Goal: Task Accomplishment & Management: Complete application form

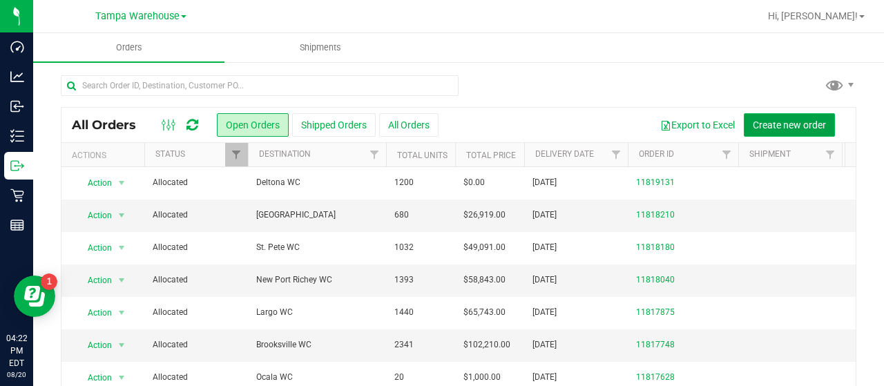
click at [760, 122] on span "Create new order" at bounding box center [788, 124] width 73 height 11
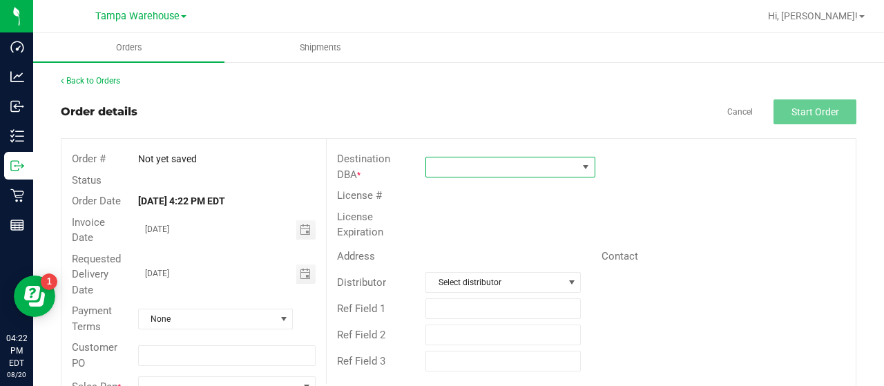
click at [556, 161] on span at bounding box center [501, 166] width 151 height 19
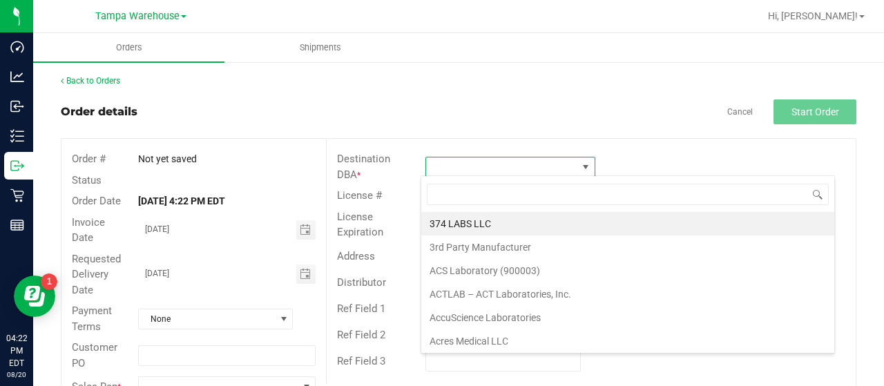
scroll to position [20, 167]
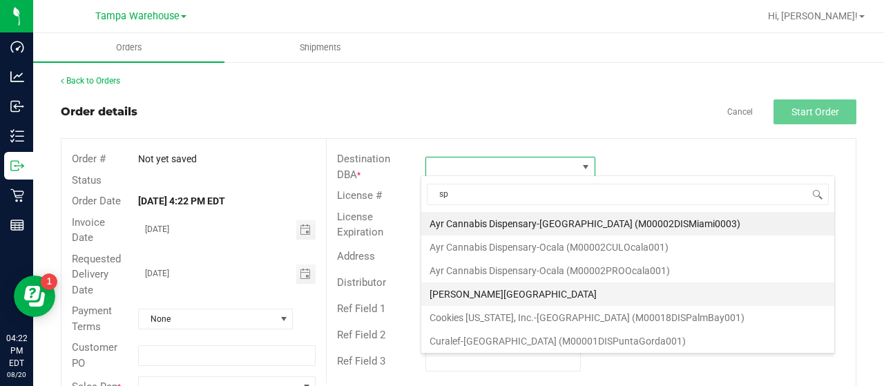
type input "spe"
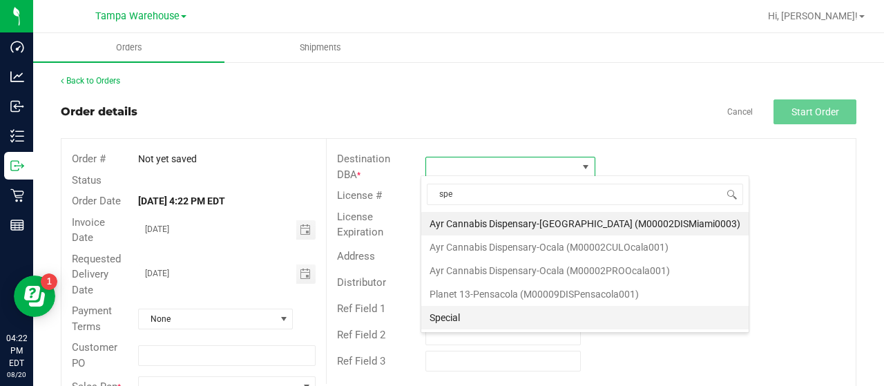
click at [460, 318] on li "Special" at bounding box center [584, 317] width 327 height 23
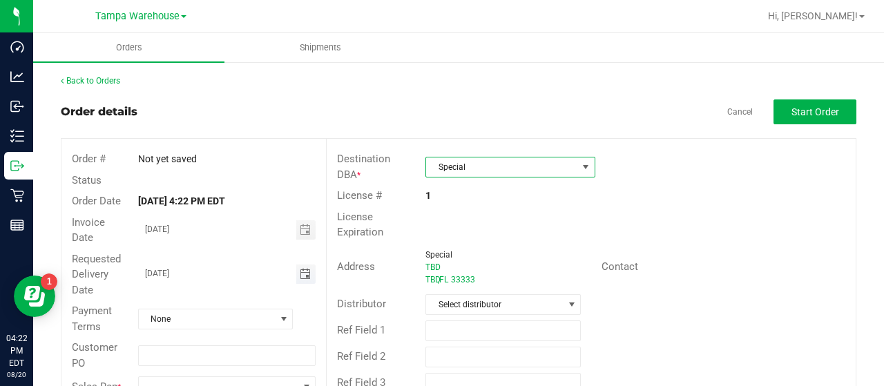
click at [300, 271] on span "Toggle calendar" at bounding box center [305, 274] width 11 height 11
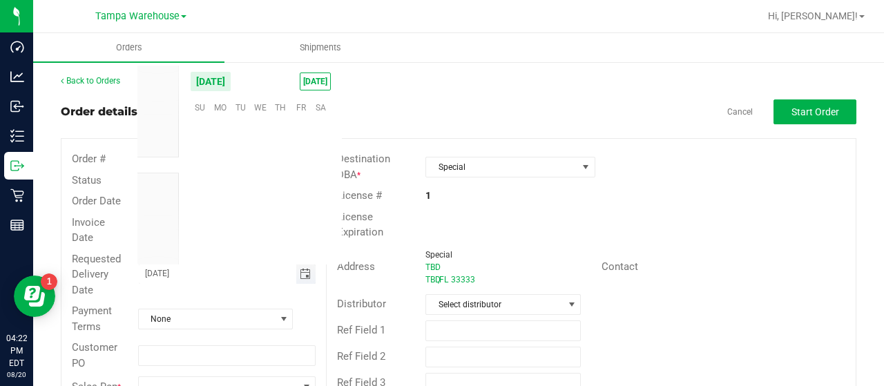
scroll to position [223706, 0]
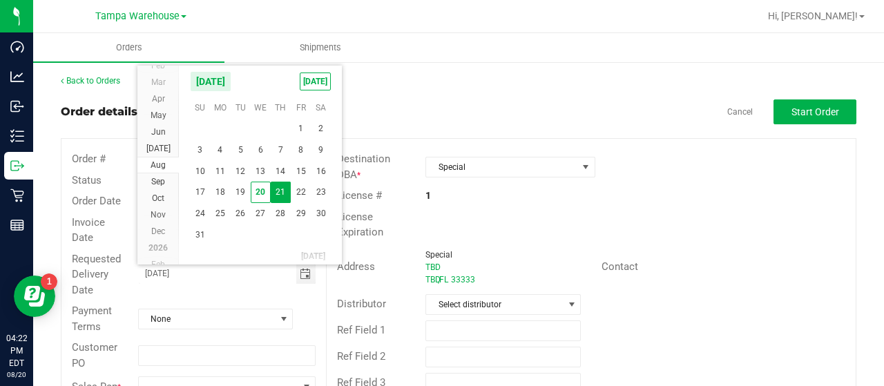
click at [258, 188] on span "20" at bounding box center [261, 192] width 20 height 21
type input "[DATE]"
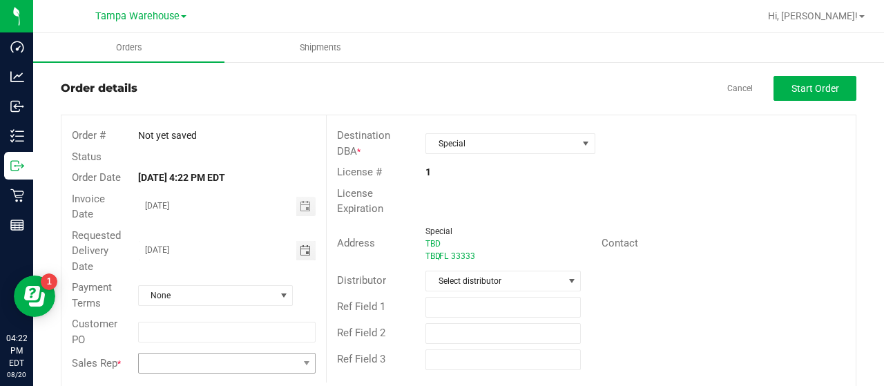
scroll to position [37, 0]
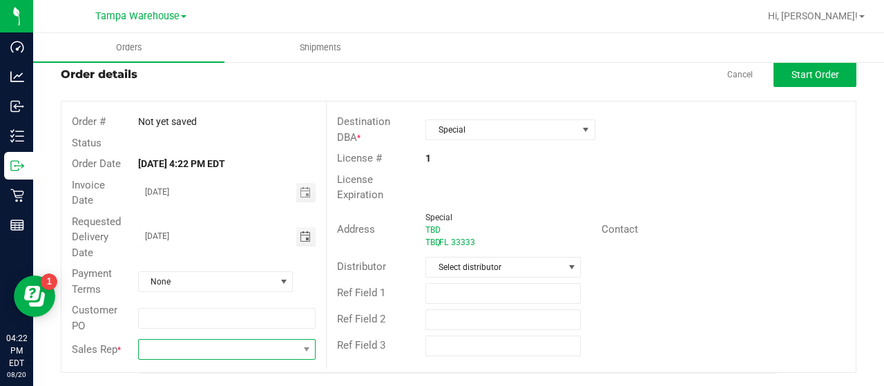
click at [195, 347] on span at bounding box center [218, 349] width 159 height 19
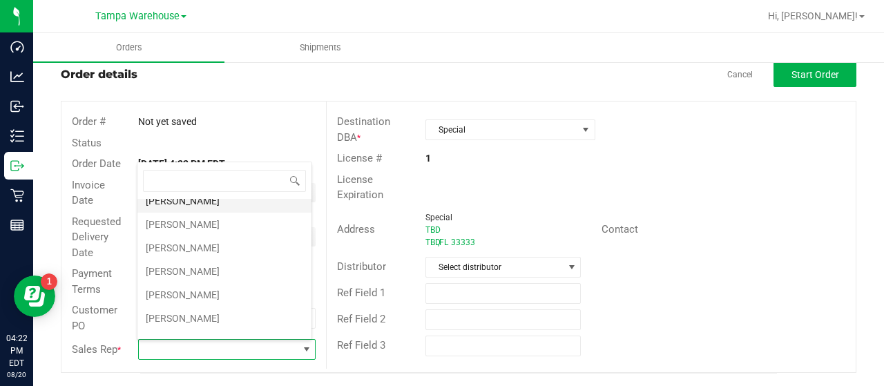
scroll to position [207, 0]
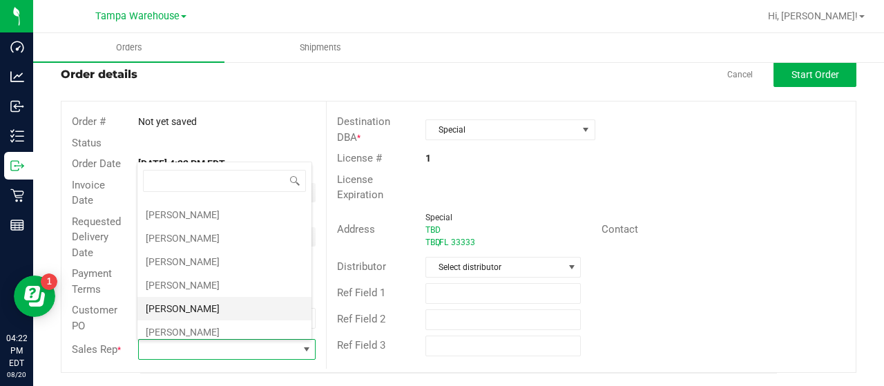
click at [224, 297] on li "[PERSON_NAME]" at bounding box center [224, 308] width 174 height 23
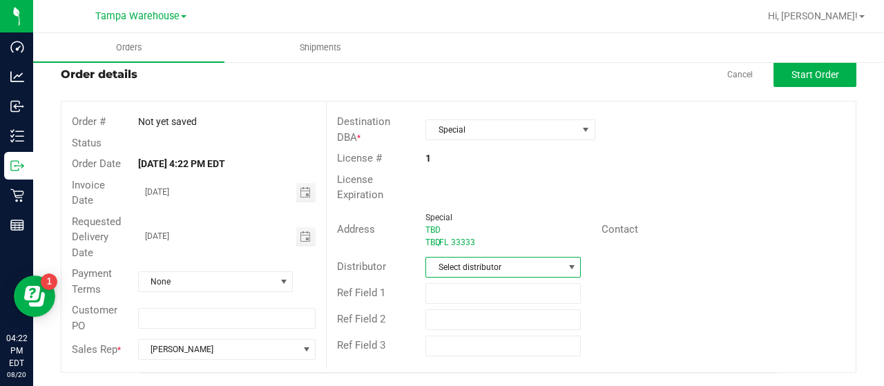
click at [526, 263] on span "Select distributor" at bounding box center [494, 266] width 137 height 19
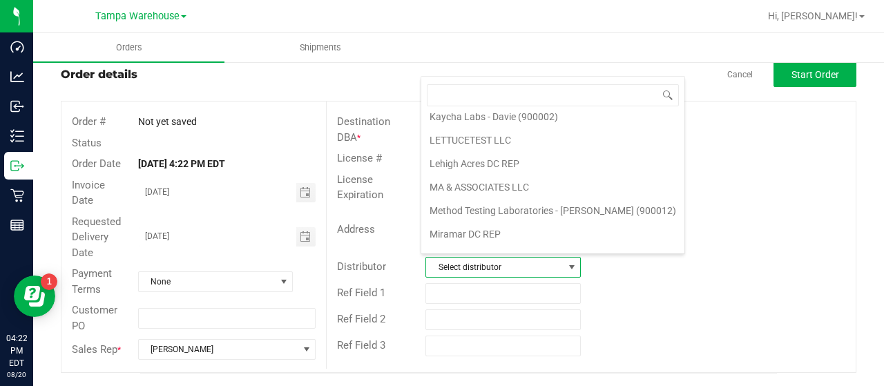
scroll to position [644, 0]
click at [460, 173] on li "Tampa Warehouse" at bounding box center [552, 184] width 263 height 23
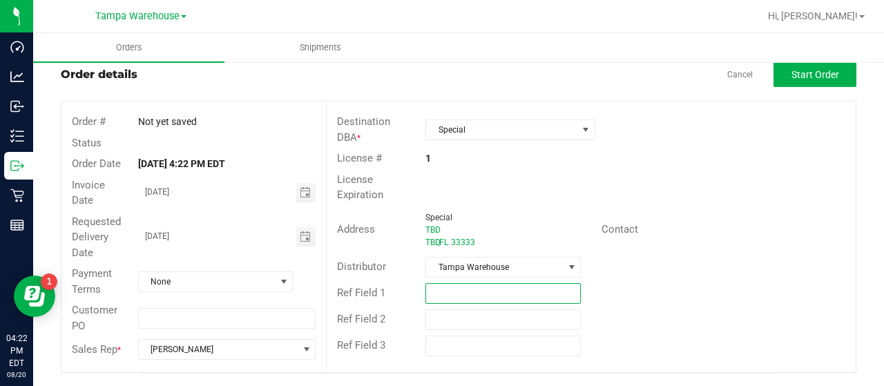
click at [460, 290] on input "text" at bounding box center [502, 293] width 155 height 21
type input "e"
type input "EMPLOYEE UNIFORMS"
click at [482, 316] on input "text" at bounding box center [502, 319] width 155 height 21
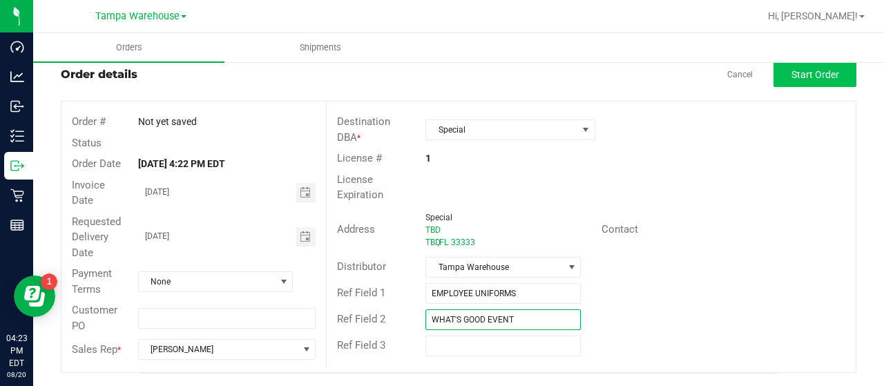
type input "WHAT'S GOOD EVENT"
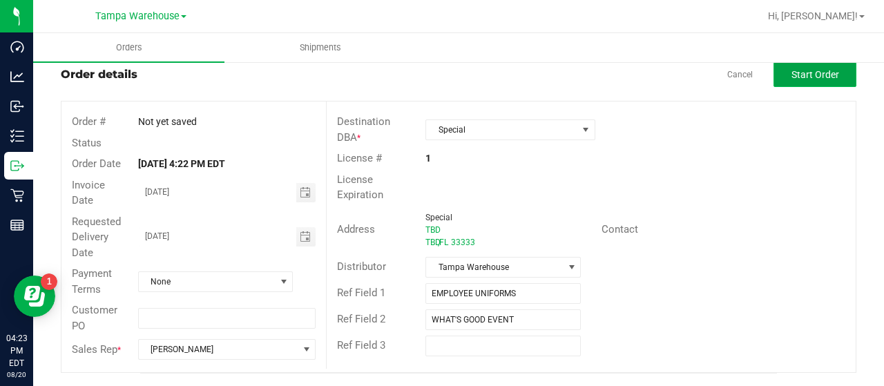
click at [802, 74] on span "Start Order" at bounding box center [815, 74] width 48 height 11
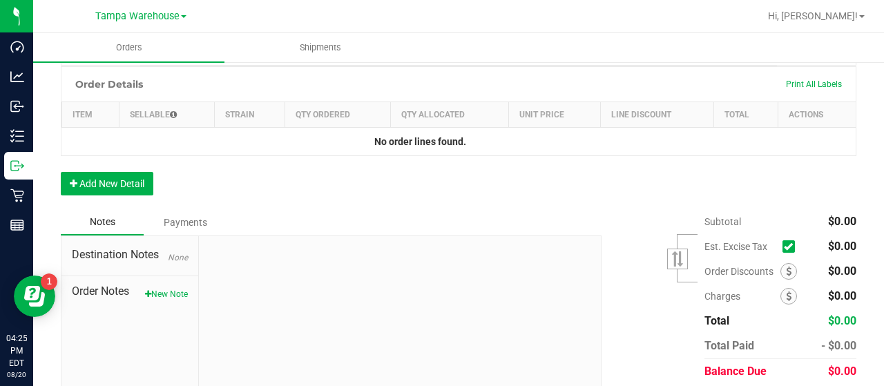
scroll to position [382, 0]
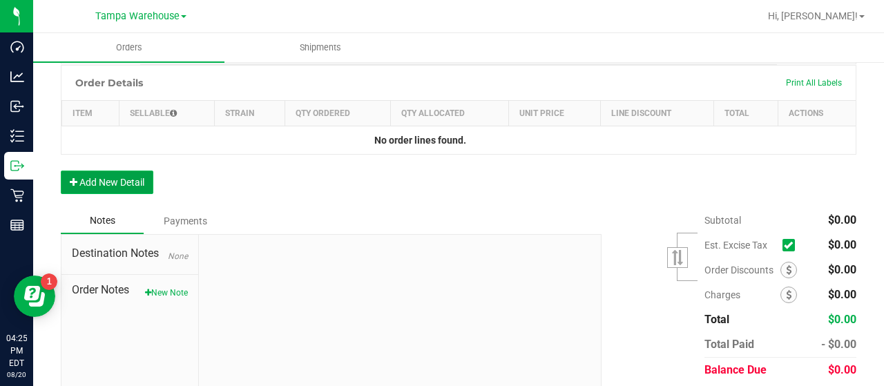
click at [134, 182] on button "Add New Detail" at bounding box center [107, 181] width 92 height 23
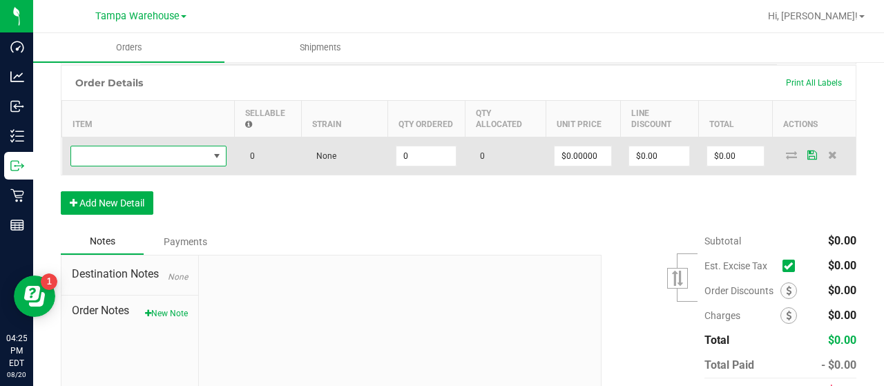
click at [148, 152] on span "NO DATA FOUND" at bounding box center [139, 155] width 137 height 19
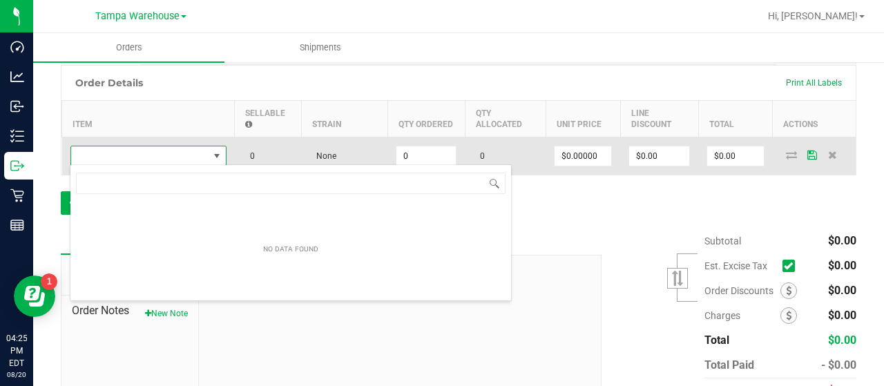
scroll to position [20, 156]
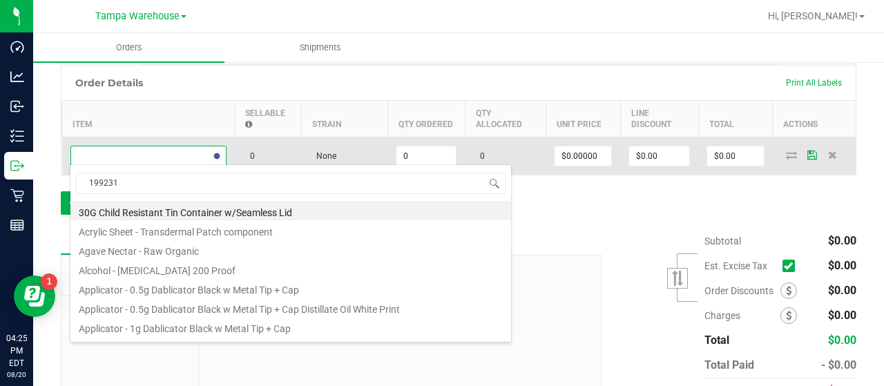
type input "1992310"
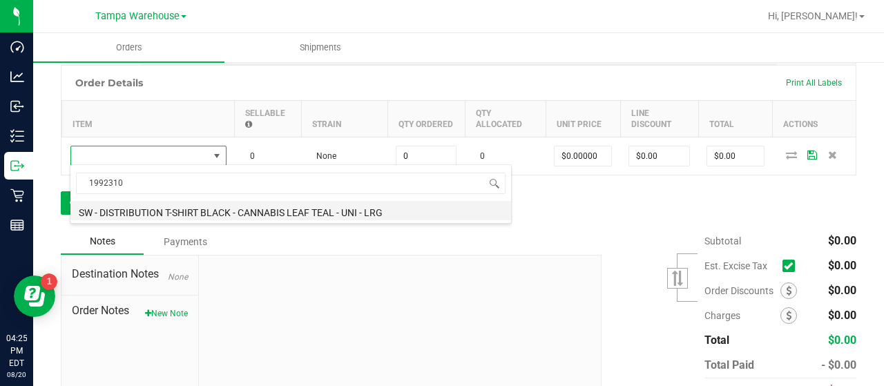
click at [416, 204] on li "SW - DISTRIBUTION T-SHIRT BLACK - CANNABIS LEAF TEAL - UNI - LRG" at bounding box center [290, 210] width 440 height 19
type input "0 ea"
type input "$12.00000"
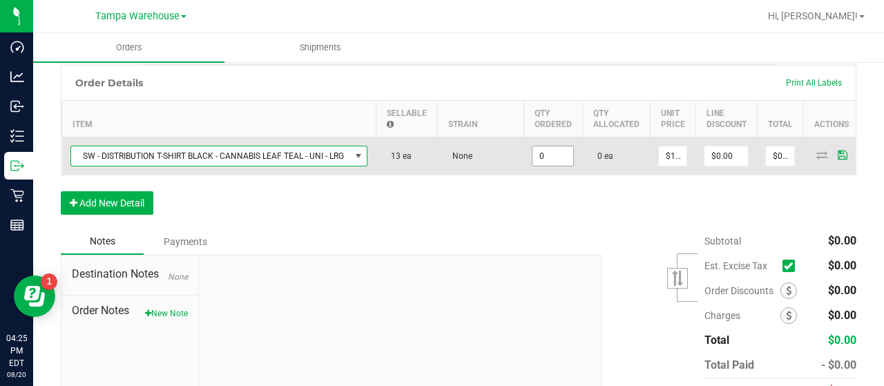
click at [565, 152] on input "0" at bounding box center [552, 155] width 41 height 19
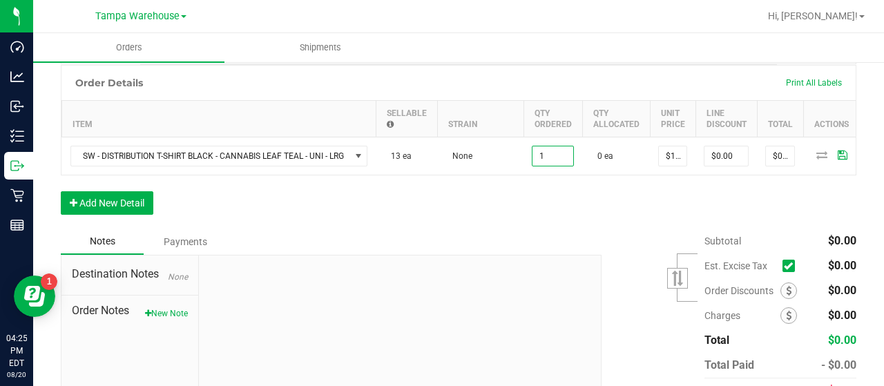
type input "1 ea"
type input "$12.00"
click at [509, 217] on div "Order Details Print All Labels Item Sellable Strain Qty Ordered Qty Allocated U…" at bounding box center [458, 147] width 795 height 164
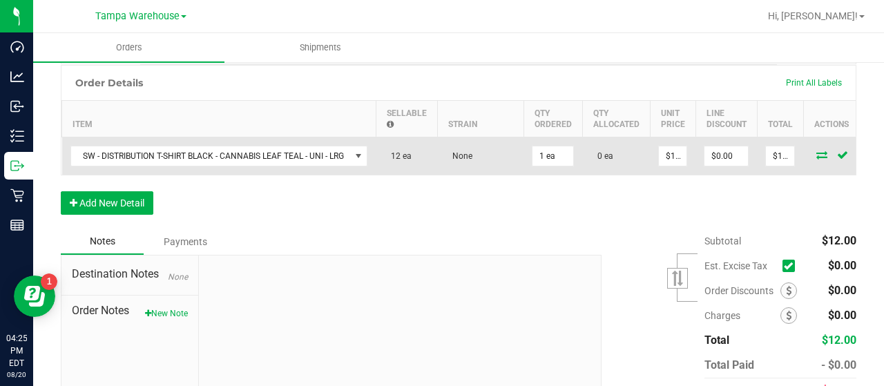
click at [817, 153] on icon at bounding box center [821, 154] width 11 height 8
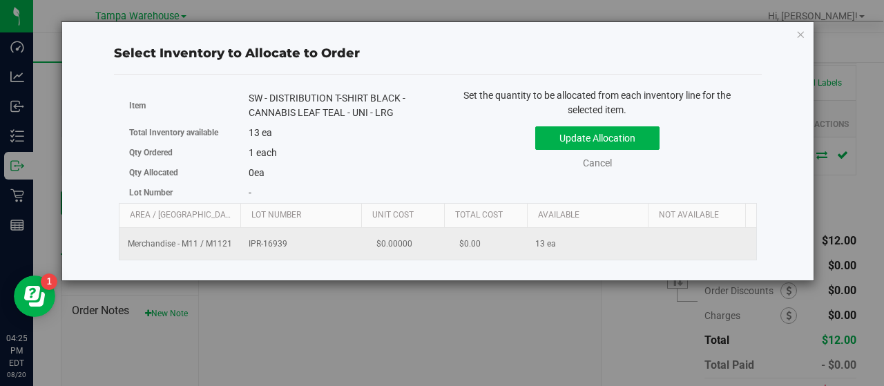
scroll to position [0, 142]
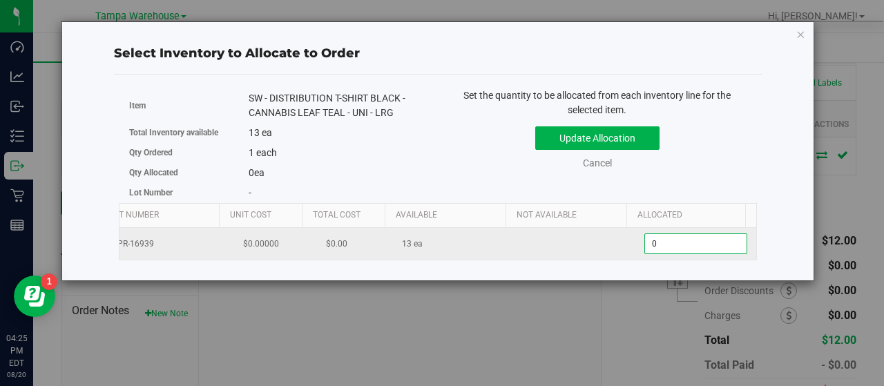
click at [661, 241] on span "0 0" at bounding box center [695, 243] width 103 height 21
type input "01"
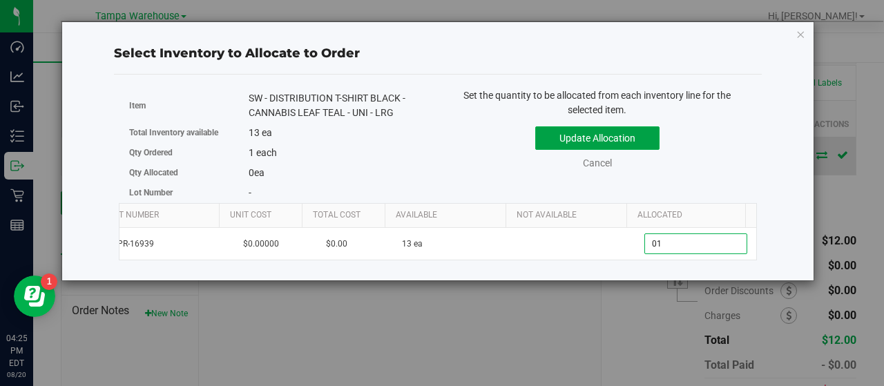
type input "1"
click at [636, 137] on button "Update Allocation" at bounding box center [597, 137] width 124 height 23
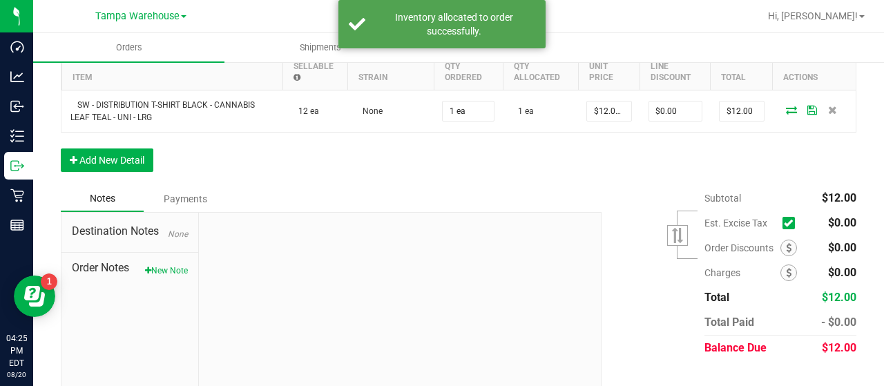
scroll to position [451, 0]
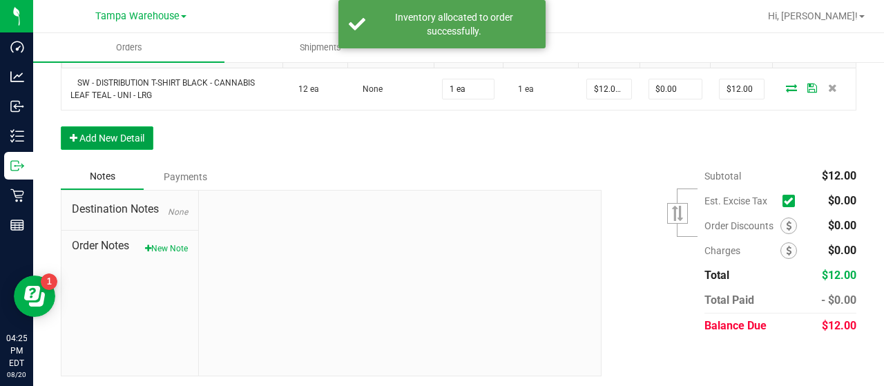
click at [123, 135] on button "Add New Detail" at bounding box center [107, 137] width 92 height 23
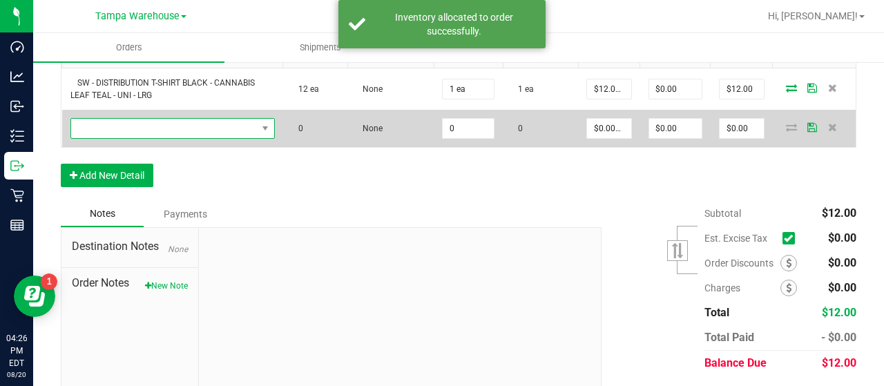
click at [150, 127] on span "NO DATA FOUND" at bounding box center [164, 128] width 186 height 19
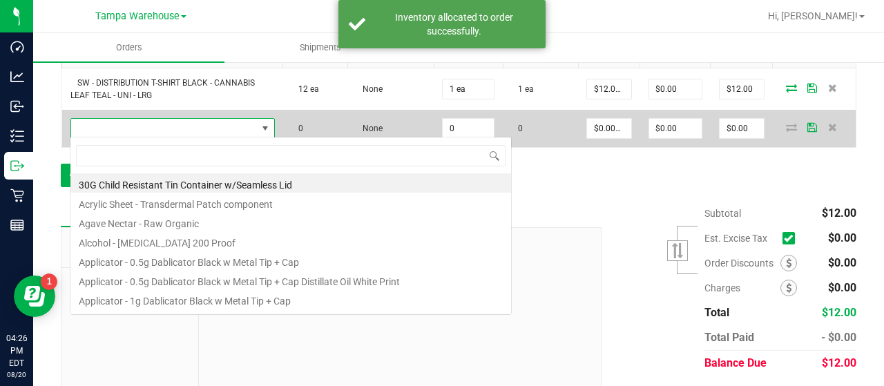
scroll to position [20, 197]
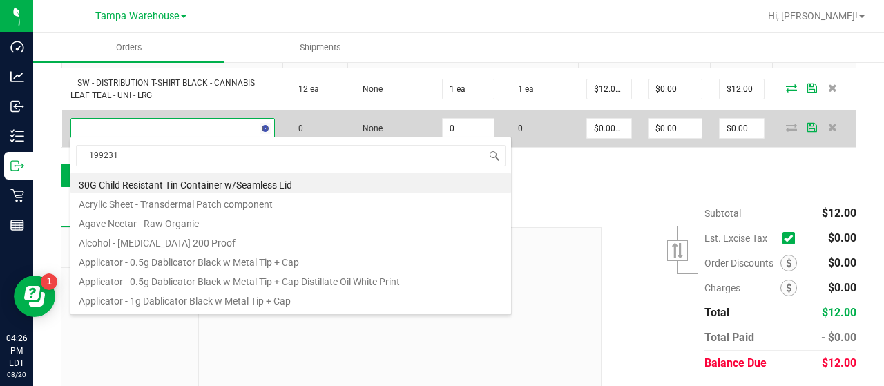
type input "1992314"
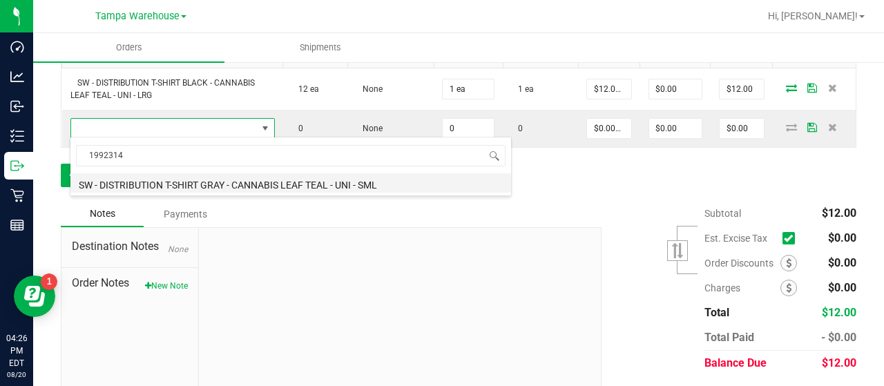
click at [284, 180] on li "SW - DISTRIBUTION T-SHIRT GRAY - CANNABIS LEAF TEAL - UNI - SML" at bounding box center [290, 182] width 440 height 19
type input "0 ea"
type input "$12.00000"
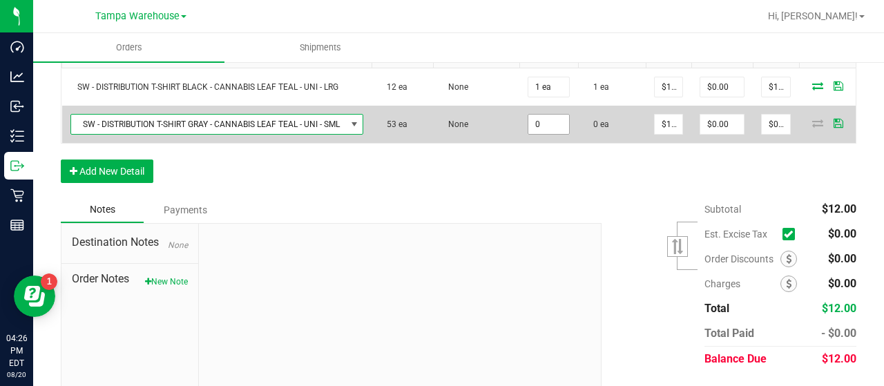
click at [549, 121] on input "0" at bounding box center [548, 124] width 41 height 19
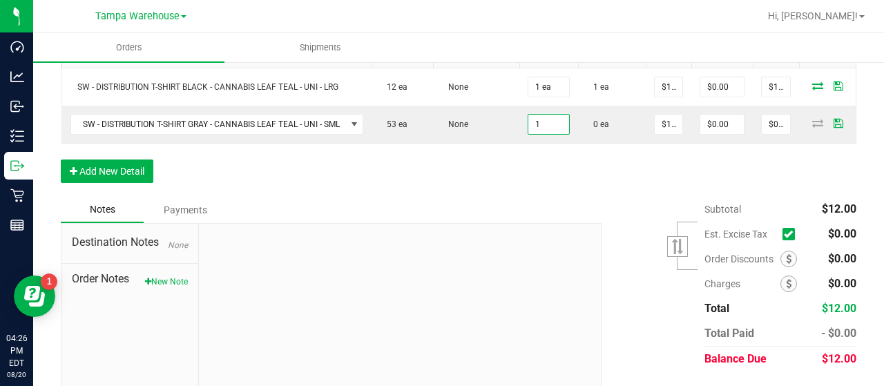
type input "1 ea"
type input "$12.00"
click at [440, 175] on div "Order Details Print All Labels Item Sellable Strain Qty Ordered Qty Allocated U…" at bounding box center [458, 96] width 795 height 201
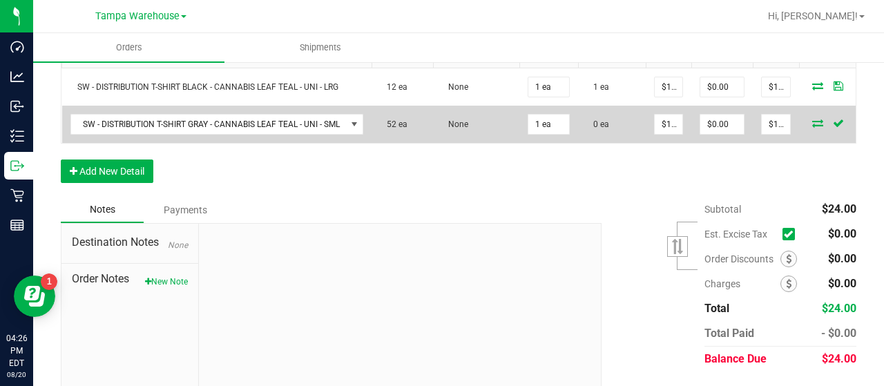
click at [816, 119] on icon at bounding box center [817, 123] width 11 height 8
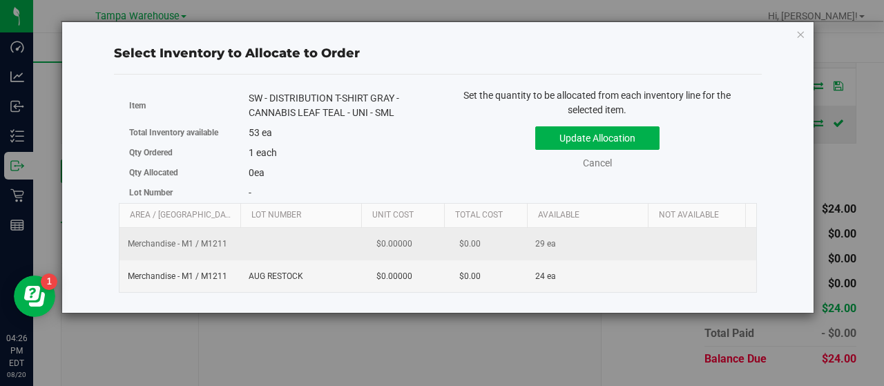
scroll to position [0, 142]
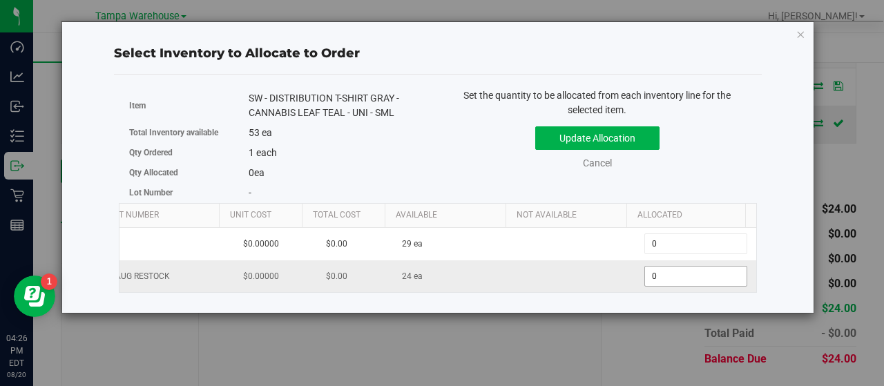
click at [656, 277] on span "0 0" at bounding box center [695, 276] width 103 height 21
type input "01"
type input "1"
click at [707, 180] on div "Set the quantity to be allocated from each inventory line for the selected item…" at bounding box center [597, 135] width 319 height 95
click at [634, 139] on button "Update Allocation" at bounding box center [597, 137] width 124 height 23
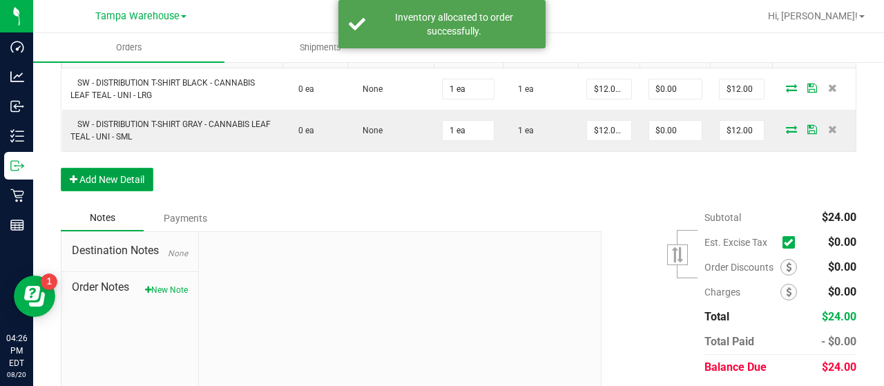
click at [124, 173] on button "Add New Detail" at bounding box center [107, 179] width 92 height 23
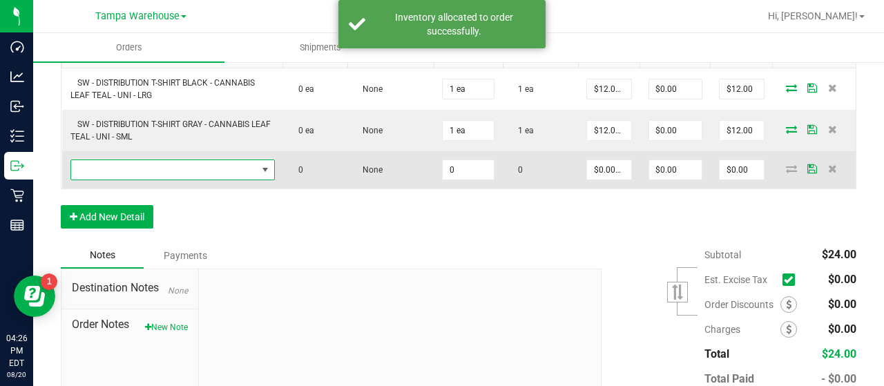
click at [181, 168] on span "NO DATA FOUND" at bounding box center [164, 169] width 186 height 19
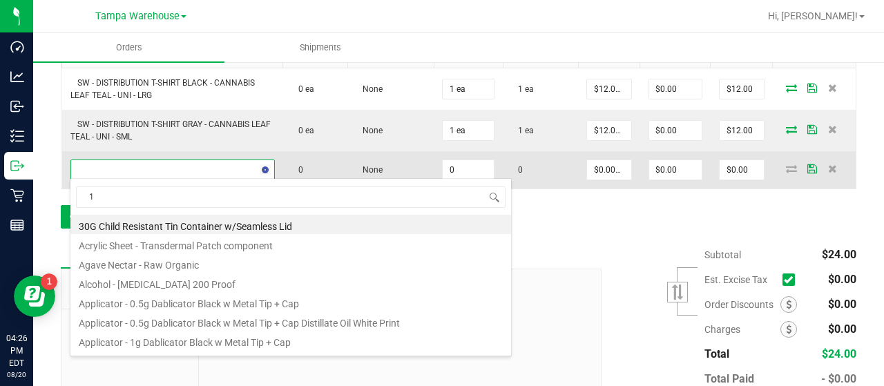
scroll to position [20, 197]
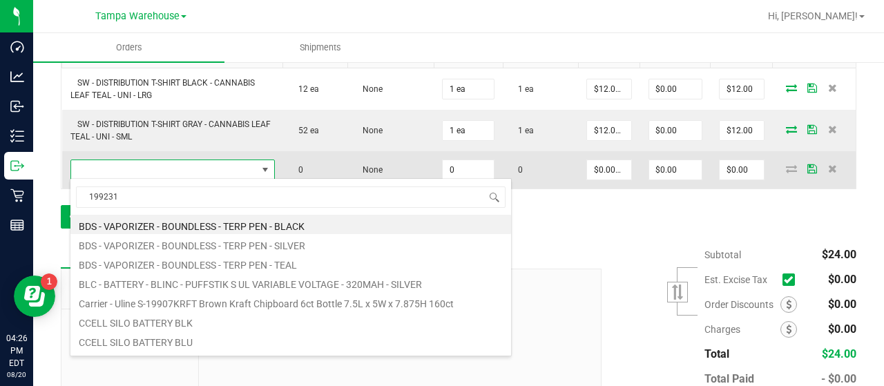
type input "1992316"
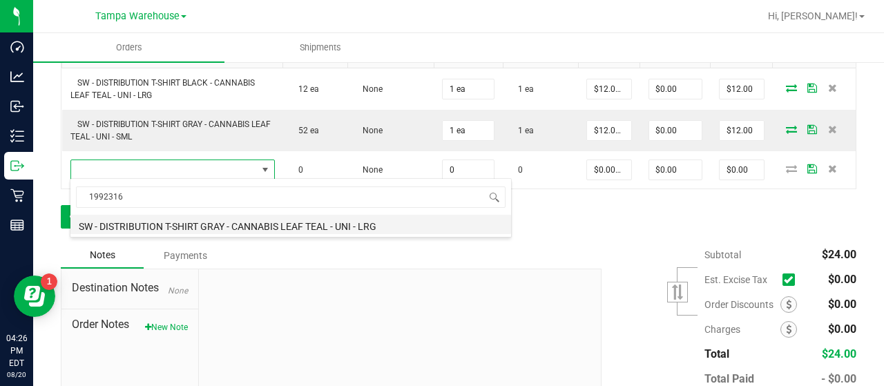
click at [255, 222] on li "SW - DISTRIBUTION T-SHIRT GRAY - CANNABIS LEAF TEAL - UNI - LRG" at bounding box center [290, 224] width 440 height 19
type input "0 ea"
type input "$12.00000"
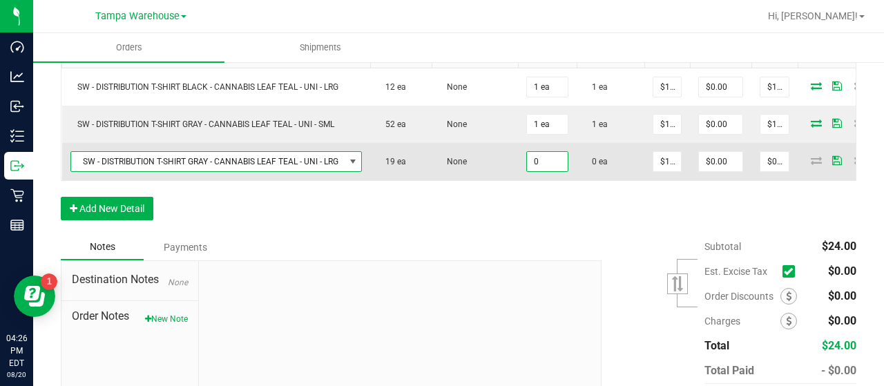
click at [546, 159] on input "0" at bounding box center [547, 161] width 41 height 19
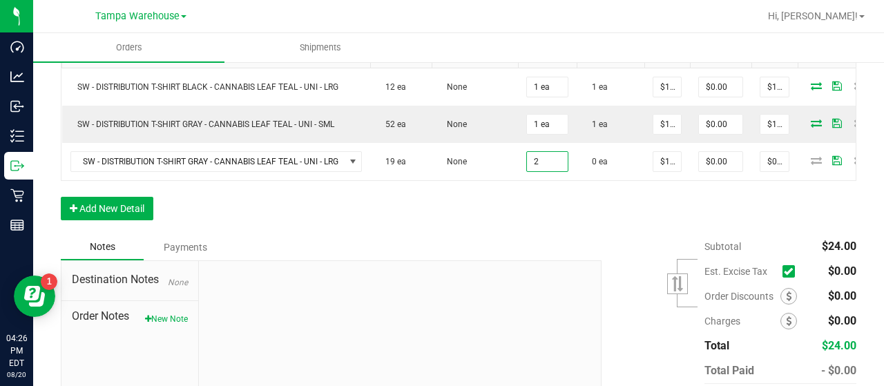
type input "2 ea"
type input "$24.00"
click at [563, 213] on div "Order Details Print All Labels Item Sellable Strain Qty Ordered Qty Allocated U…" at bounding box center [458, 115] width 795 height 238
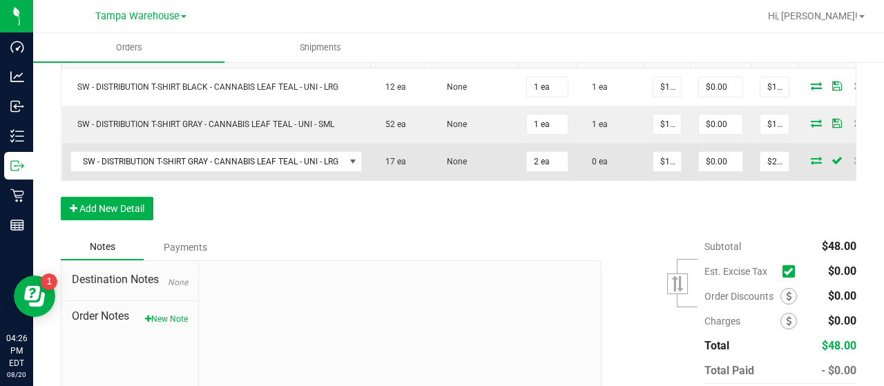
click at [814, 156] on icon at bounding box center [815, 160] width 11 height 8
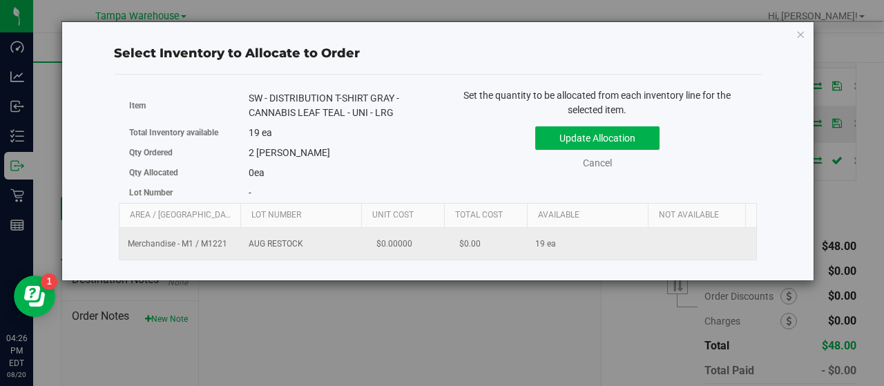
scroll to position [0, 142]
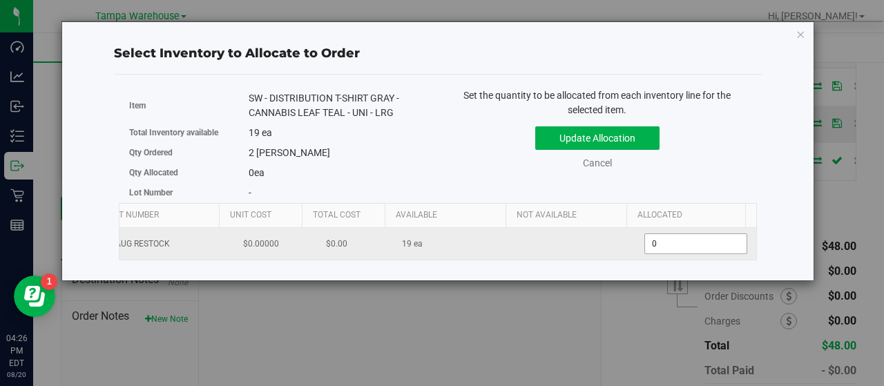
click at [678, 238] on span "0 0" at bounding box center [695, 243] width 103 height 21
type input "02"
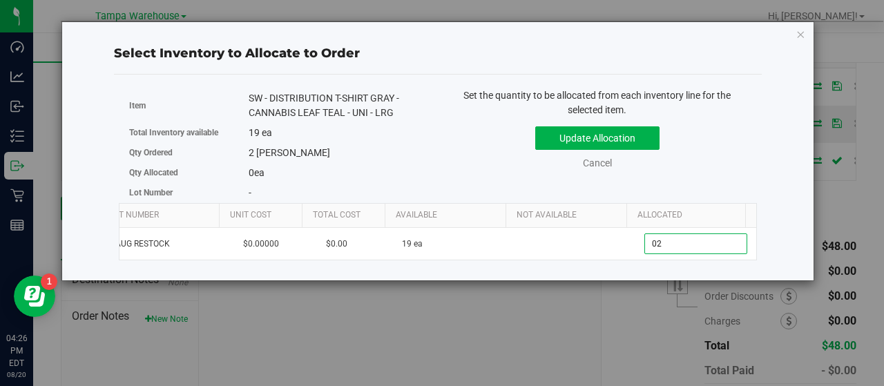
type input "2"
click at [740, 150] on div "Update Allocation Cancel" at bounding box center [597, 145] width 298 height 50
click at [648, 139] on button "Update Allocation" at bounding box center [597, 137] width 124 height 23
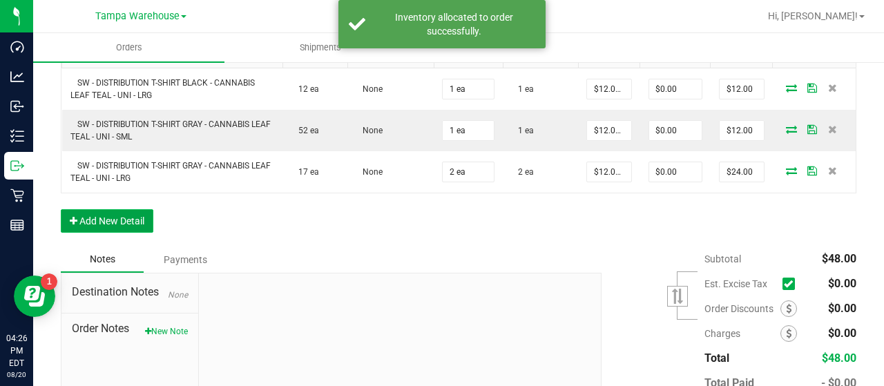
click at [130, 216] on button "Add New Detail" at bounding box center [107, 220] width 92 height 23
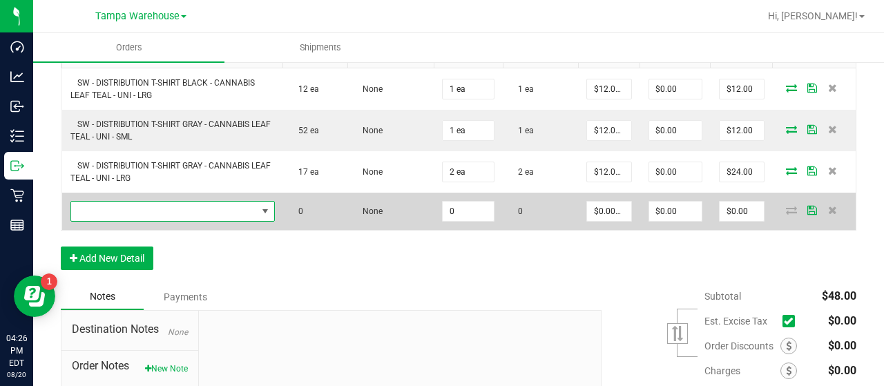
click at [148, 205] on span "NO DATA FOUND" at bounding box center [164, 211] width 186 height 19
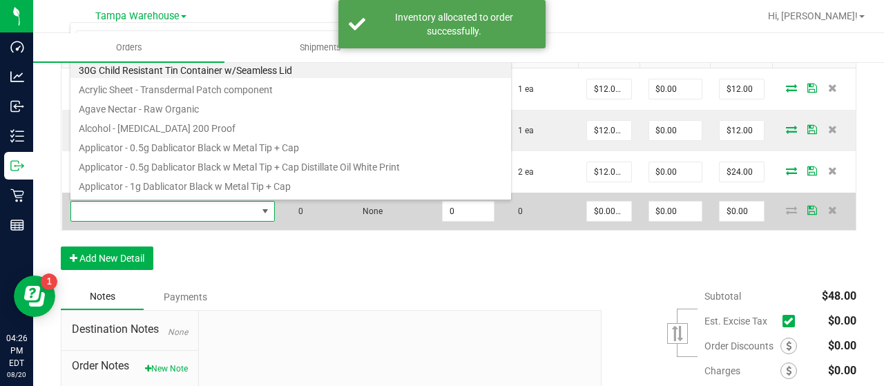
scroll to position [20, 197]
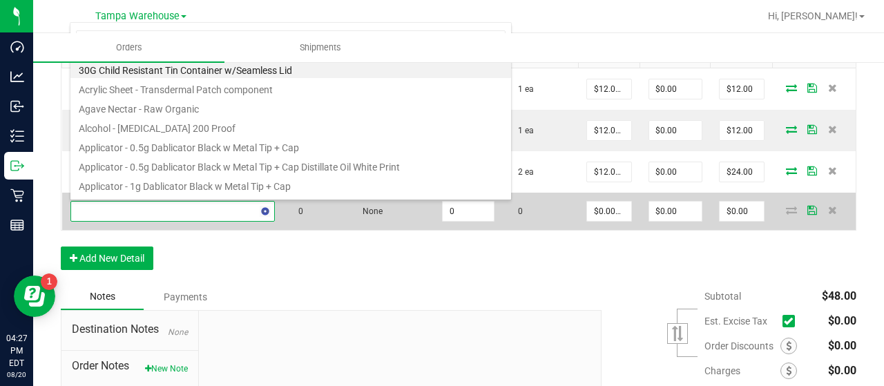
type input "1992301"
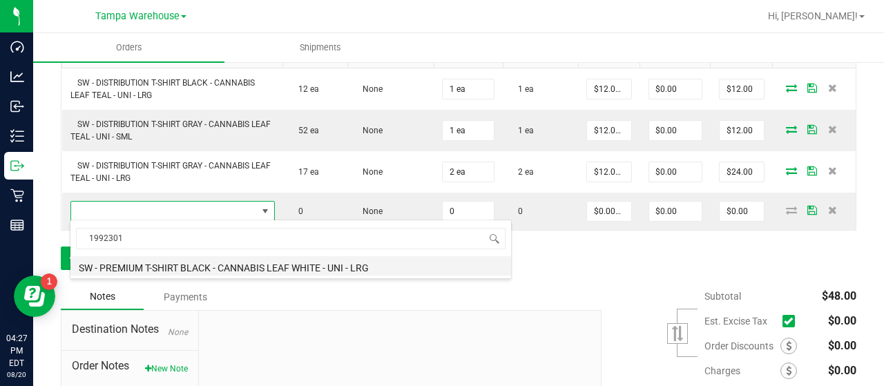
click at [271, 262] on li "SW - PREMIUM T-SHIRT BLACK - CANNABIS LEAF WHITE - UNI - LRG" at bounding box center [290, 265] width 440 height 19
type input "0 ea"
type input "$10.45000"
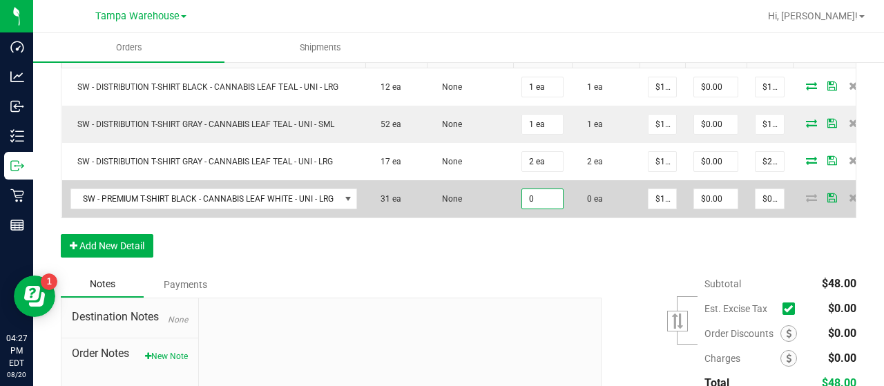
click at [540, 197] on input "0" at bounding box center [542, 198] width 41 height 19
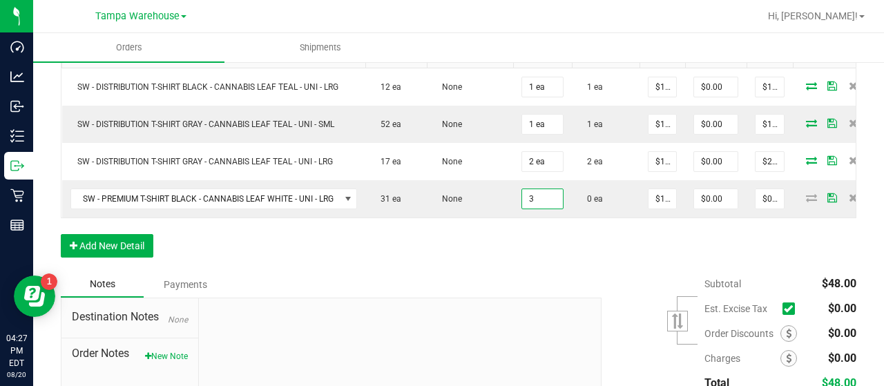
type input "3 ea"
type input "$31.35"
drag, startPoint x: 625, startPoint y: 269, endPoint x: 690, endPoint y: 245, distance: 69.9
click at [625, 267] on div "Order Details Print All Labels Item Sellable Strain Qty Ordered Qty Allocated U…" at bounding box center [458, 133] width 795 height 275
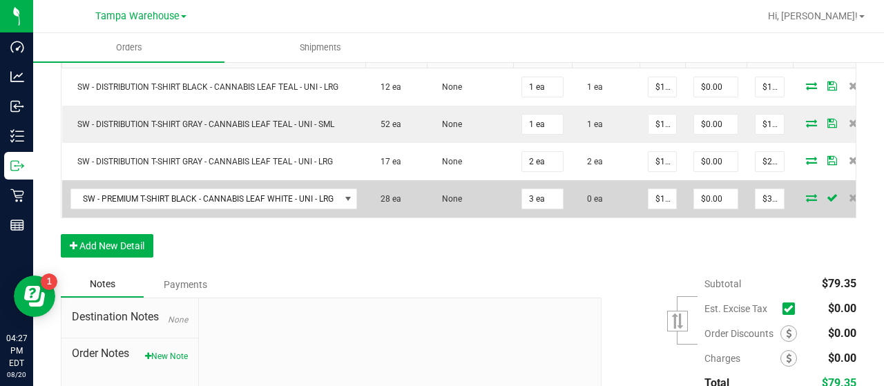
click at [810, 193] on icon at bounding box center [811, 197] width 11 height 8
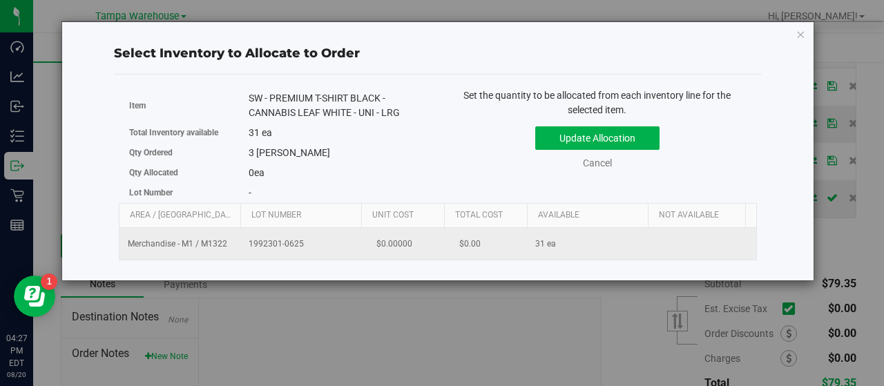
scroll to position [0, 142]
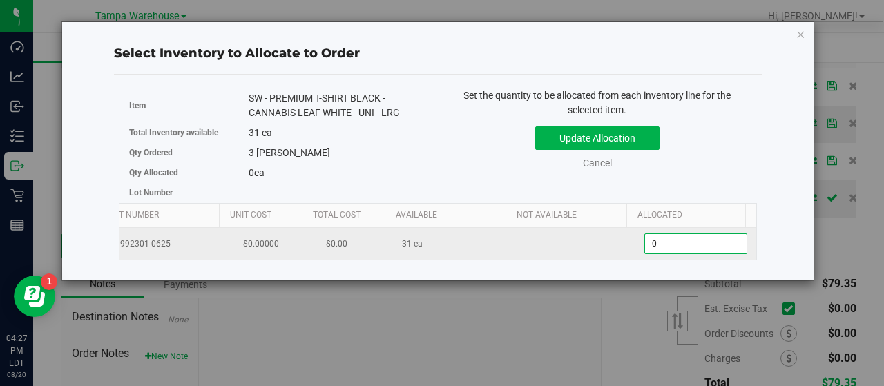
click at [675, 242] on span "0 0" at bounding box center [695, 243] width 103 height 21
type input "03"
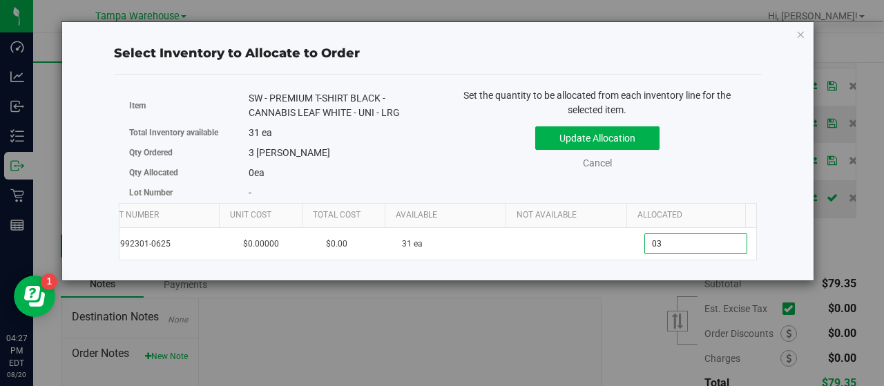
type input "3"
click at [694, 154] on div "Update Allocation Cancel" at bounding box center [597, 145] width 298 height 50
click at [634, 135] on button "Update Allocation" at bounding box center [597, 137] width 124 height 23
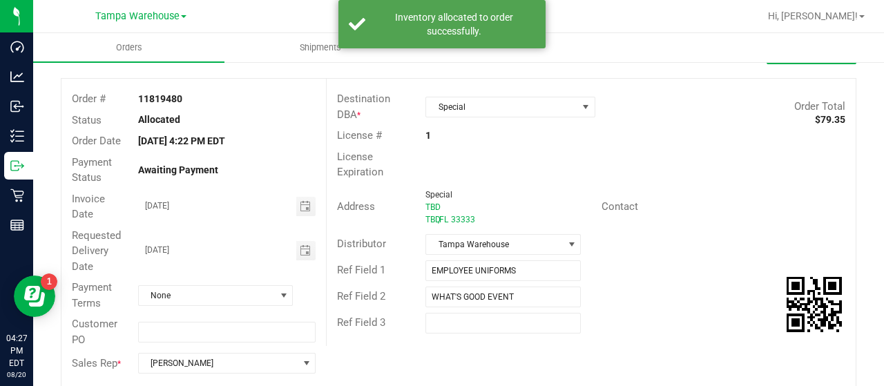
scroll to position [0, 0]
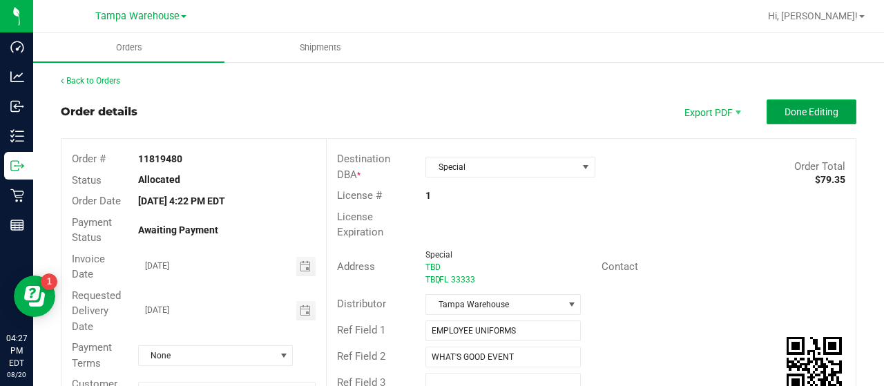
click at [769, 112] on button "Done Editing" at bounding box center [811, 111] width 90 height 25
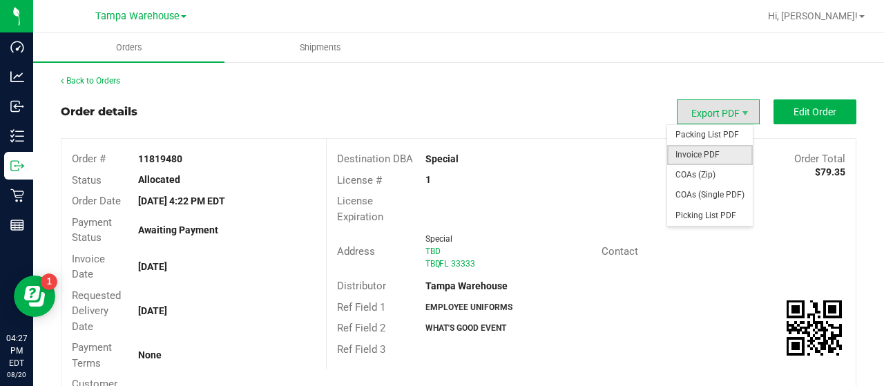
click at [686, 152] on span "Invoice PDF" at bounding box center [710, 155] width 86 height 20
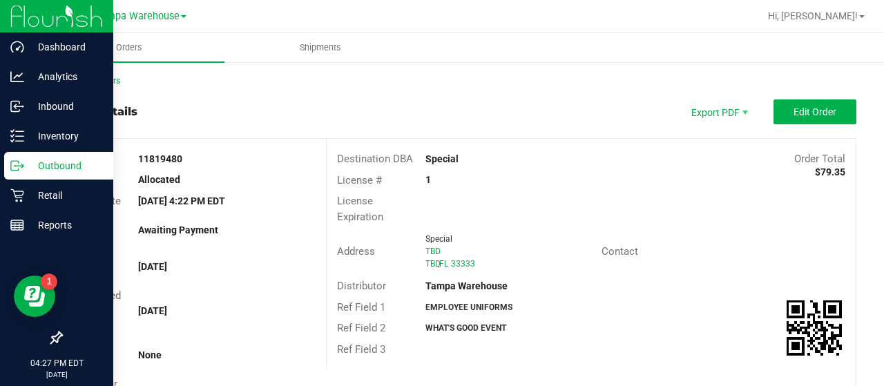
click at [59, 164] on p "Outbound" at bounding box center [65, 165] width 83 height 17
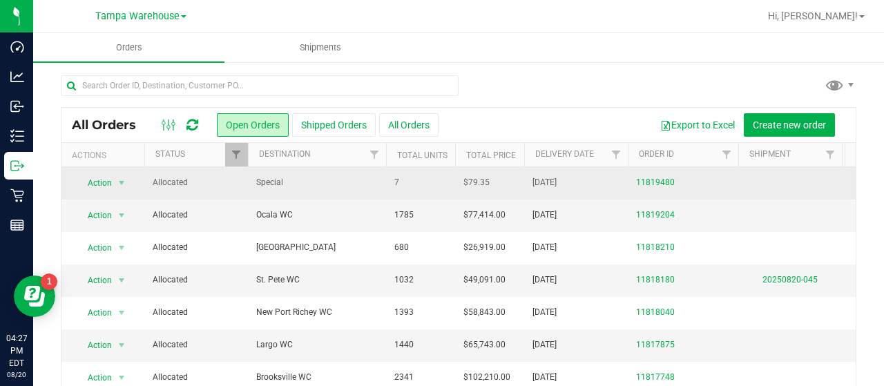
click at [308, 183] on span "Special" at bounding box center [316, 182] width 121 height 13
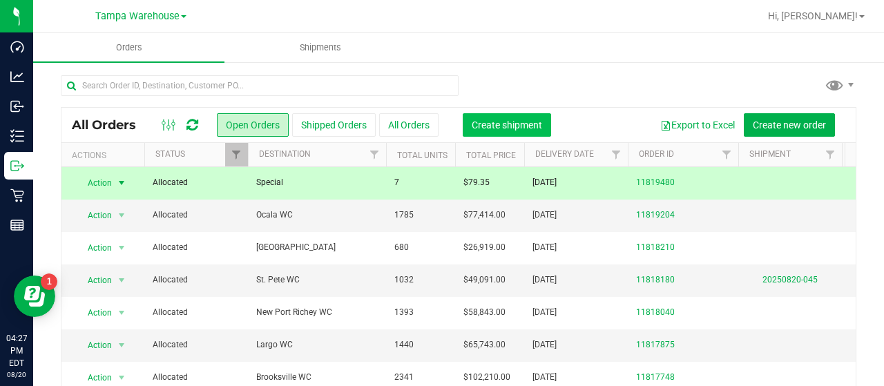
click at [506, 122] on span "Create shipment" at bounding box center [506, 124] width 70 height 11
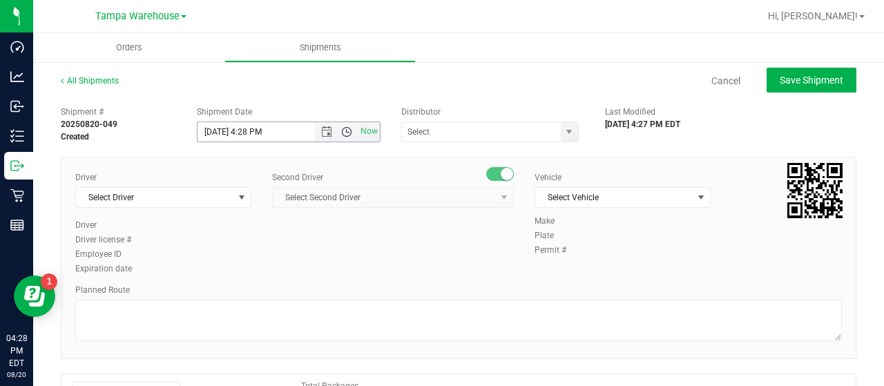
click at [342, 130] on span "Open the time view" at bounding box center [346, 131] width 11 height 11
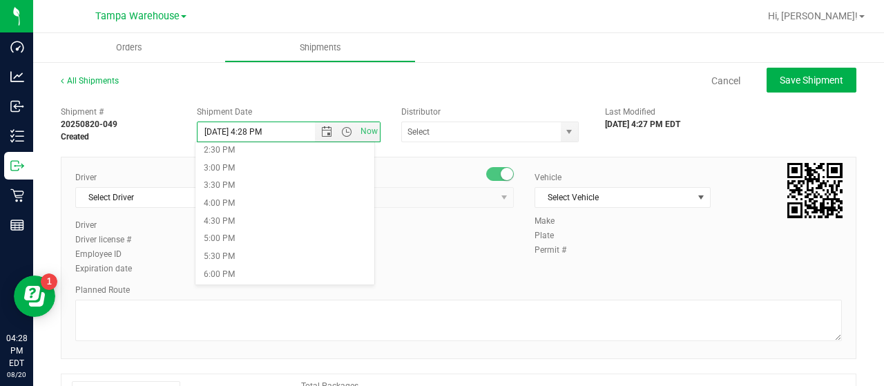
scroll to position [552, 0]
click at [253, 183] on li "4:30 PM" at bounding box center [284, 187] width 178 height 18
type input "[DATE] 4:30 PM"
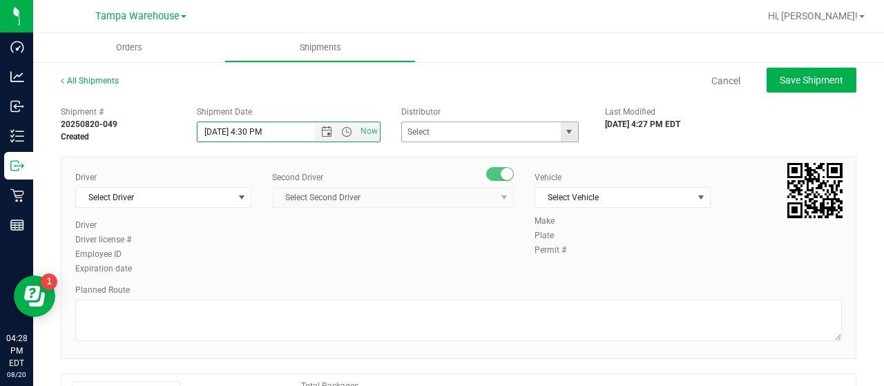
click at [564, 130] on span "select" at bounding box center [568, 131] width 11 height 11
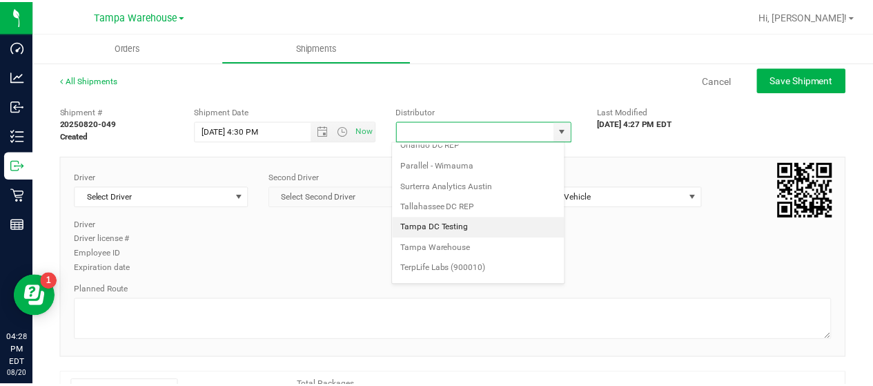
scroll to position [541, 0]
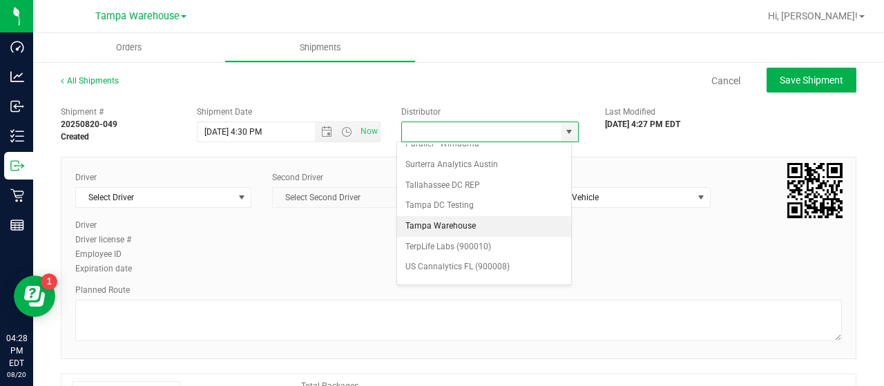
click at [453, 216] on li "Tampa Warehouse" at bounding box center [484, 226] width 174 height 21
type input "Tampa Warehouse"
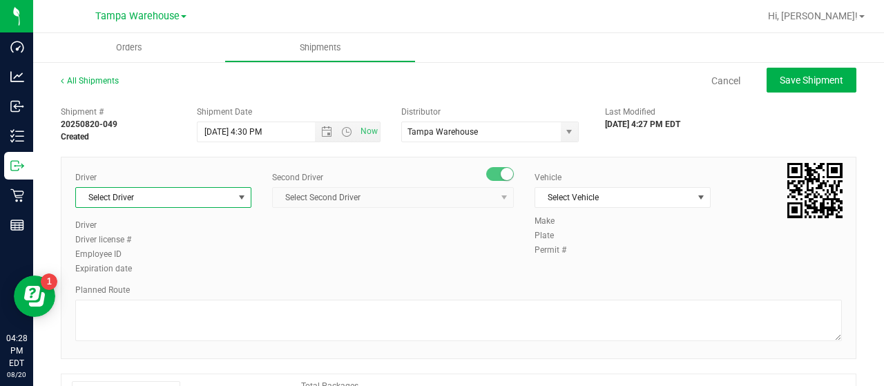
click at [225, 198] on span "Select Driver" at bounding box center [154, 197] width 157 height 19
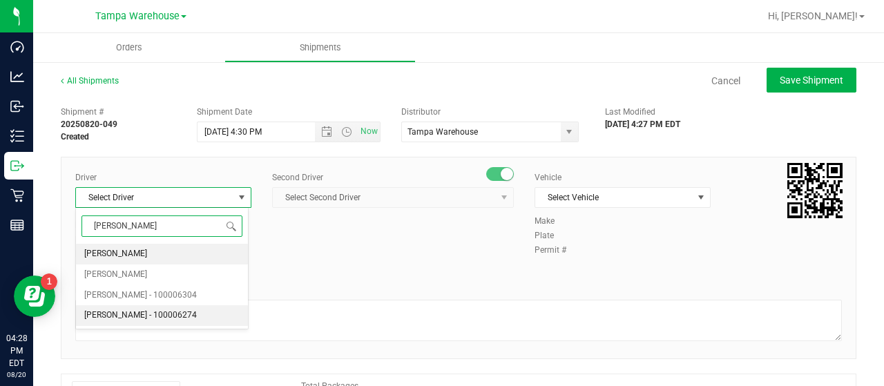
click at [131, 311] on span "[PERSON_NAME] - 100006274" at bounding box center [140, 315] width 113 height 18
type input "[PERSON_NAME]"
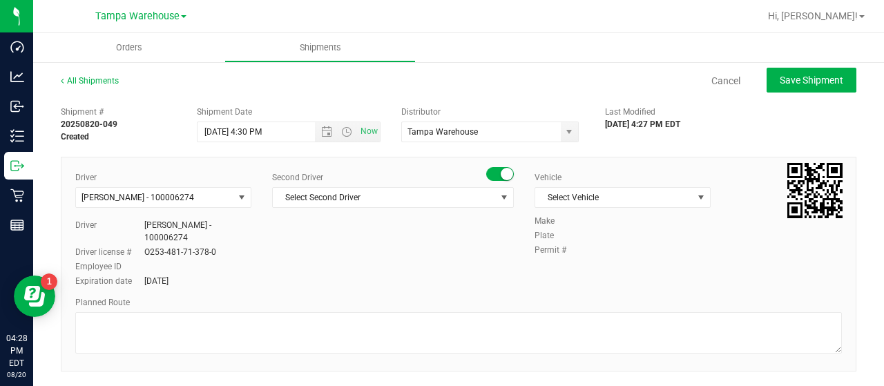
click at [500, 175] on small at bounding box center [506, 174] width 12 height 12
click at [692, 192] on span "select" at bounding box center [700, 197] width 17 height 19
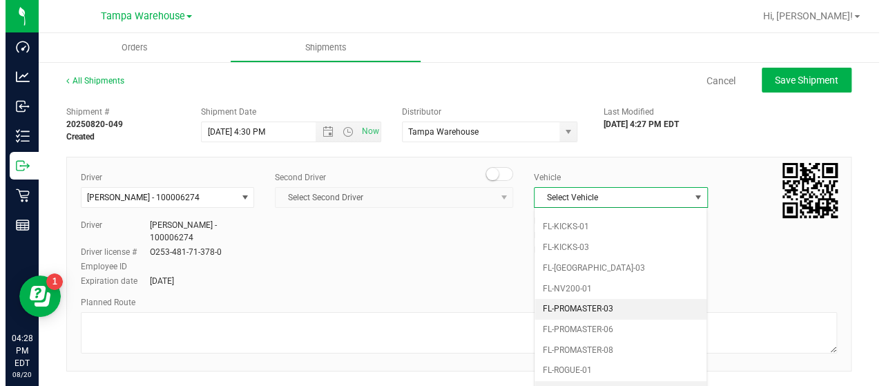
scroll to position [320, 0]
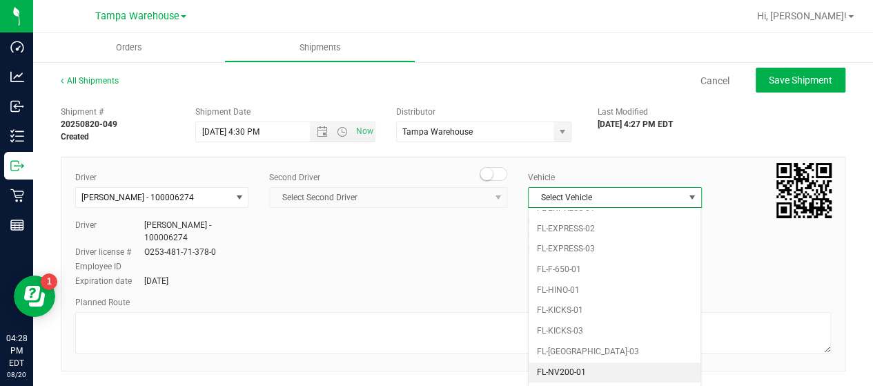
click at [606, 362] on li "FL-NV200-01" at bounding box center [615, 372] width 172 height 21
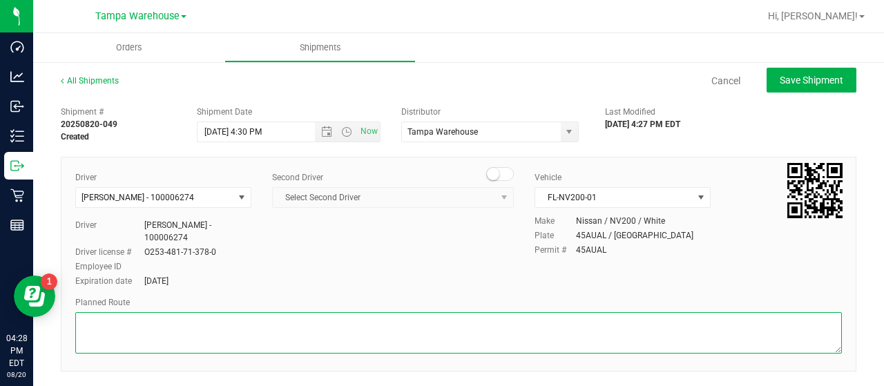
click at [141, 331] on textarea at bounding box center [458, 332] width 766 height 41
type textarea "U"
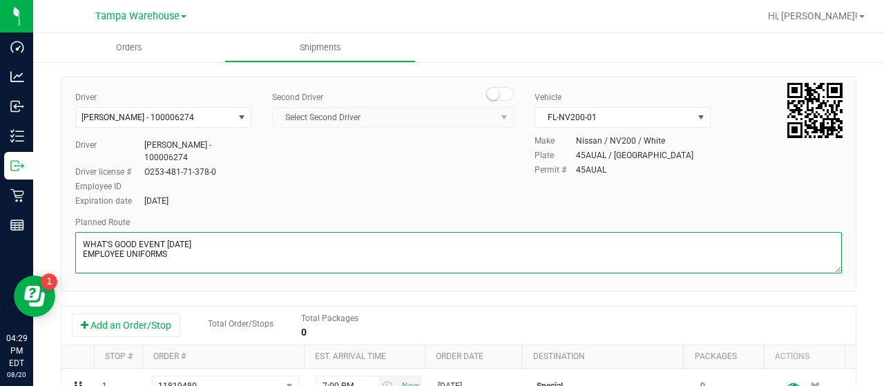
scroll to position [207, 0]
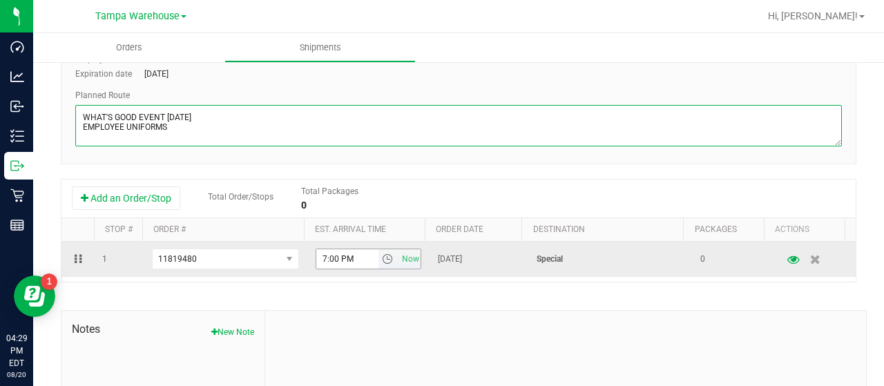
click at [382, 257] on span "select" at bounding box center [387, 258] width 11 height 11
type textarea "WHAT'S GOOD EVENT [DATE] EMPLOYEE UNIFORMS"
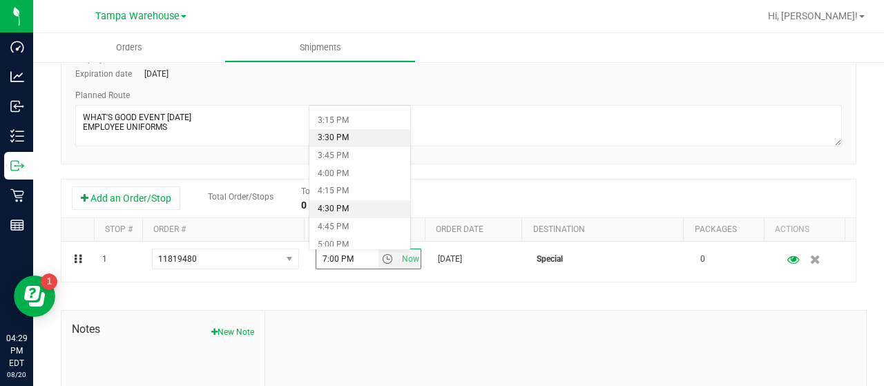
scroll to position [1104, 0]
click at [345, 215] on li "5:00 PM" at bounding box center [359, 220] width 101 height 18
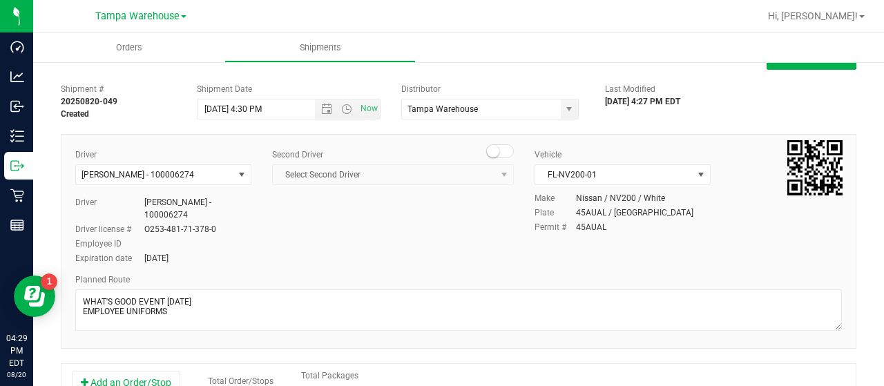
scroll to position [0, 0]
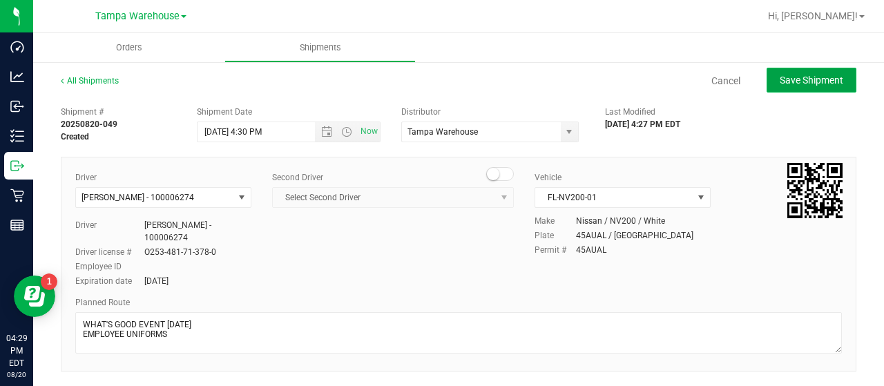
click at [785, 77] on span "Save Shipment" at bounding box center [811, 80] width 64 height 11
type input "[DATE] 8:30 PM"
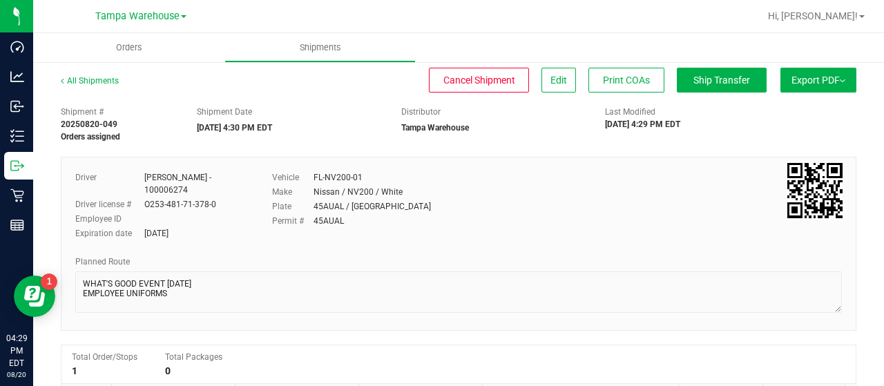
click at [792, 81] on button "Export PDF" at bounding box center [818, 80] width 76 height 25
click at [782, 128] on span "Manifest by Lot" at bounding box center [782, 131] width 57 height 10
click at [712, 79] on span "Ship Transfer" at bounding box center [721, 80] width 57 height 11
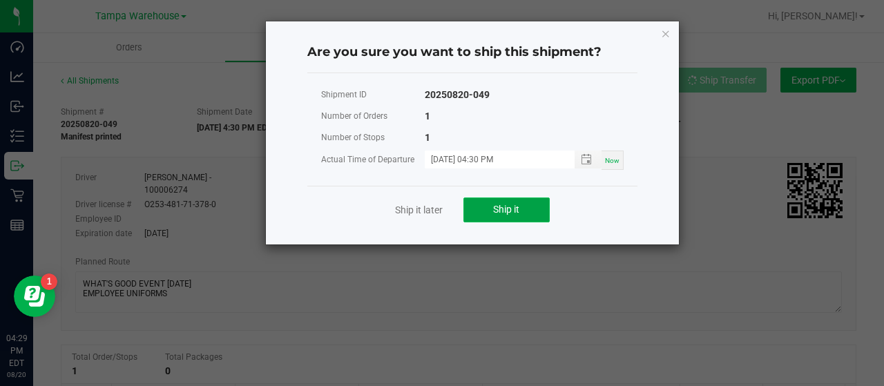
click at [540, 213] on button "Ship it" at bounding box center [506, 209] width 86 height 25
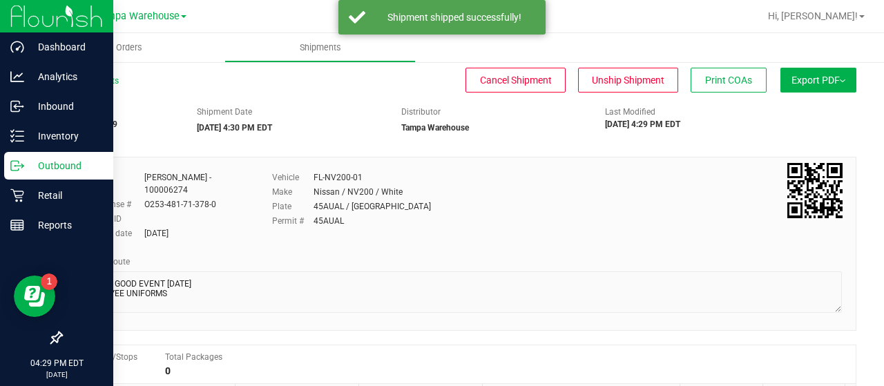
click at [65, 166] on p "Outbound" at bounding box center [65, 165] width 83 height 17
